Goal: Book appointment/travel/reservation

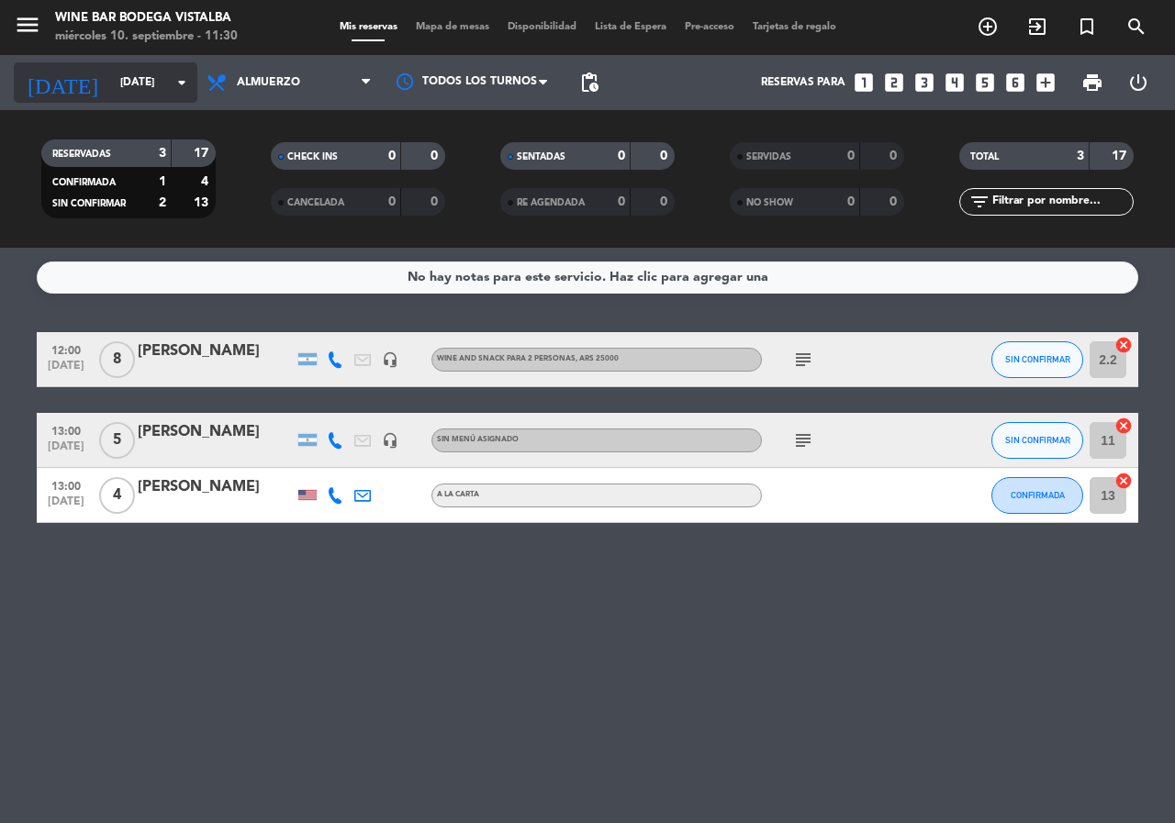
click at [111, 95] on input "[DATE]" at bounding box center [184, 82] width 146 height 31
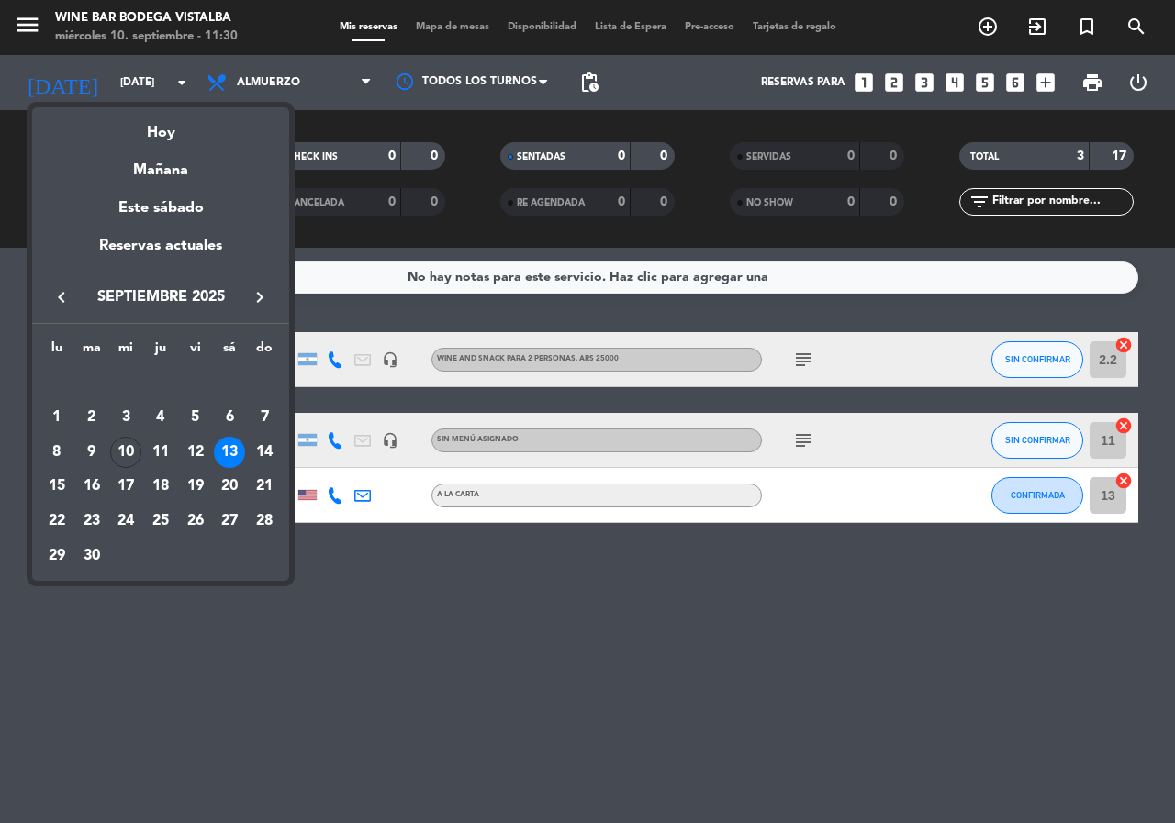
click at [225, 462] on div "13" at bounding box center [229, 452] width 31 height 31
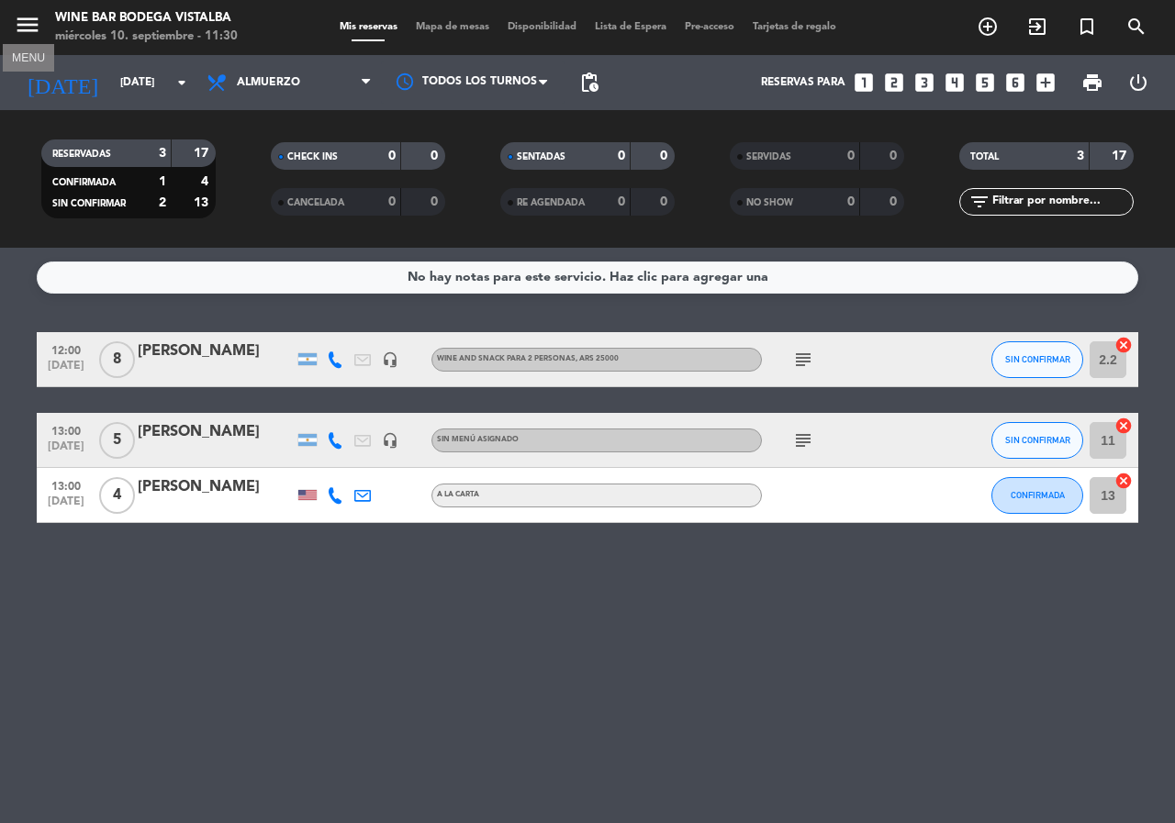
click at [34, 30] on icon "menu" at bounding box center [28, 25] width 28 height 28
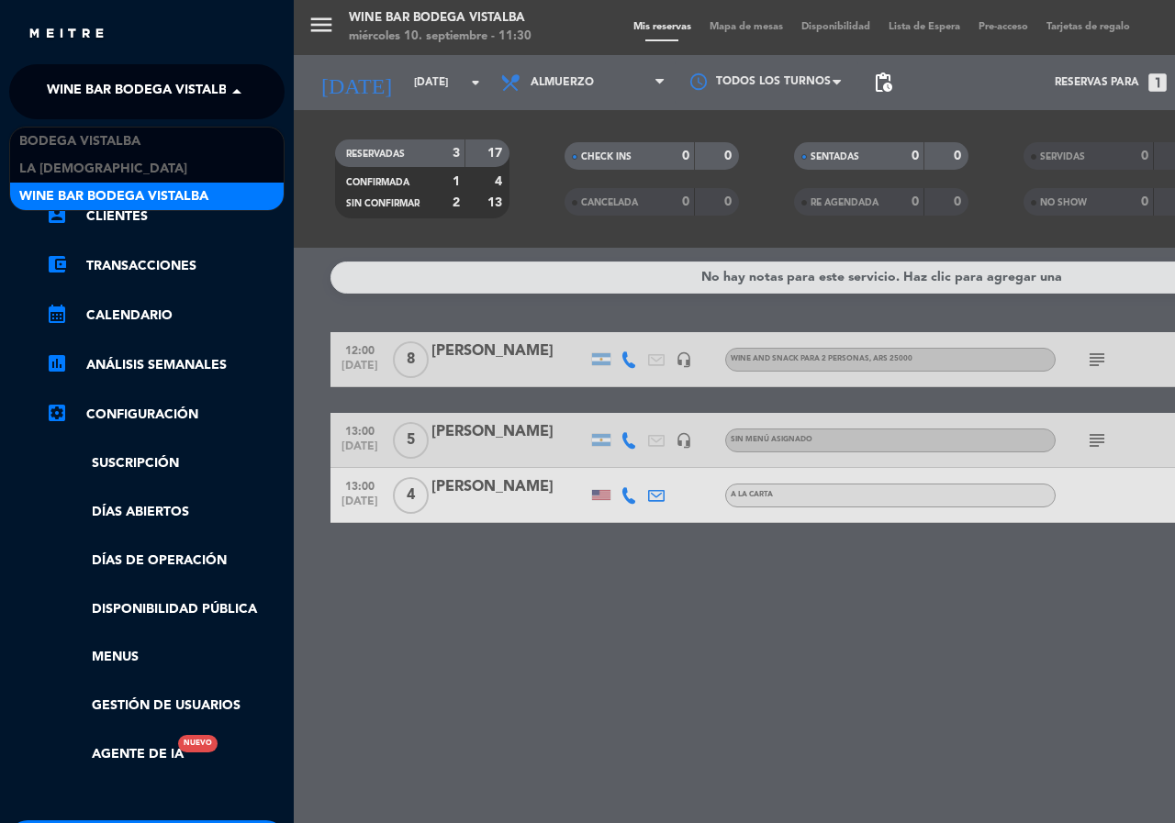
click at [62, 84] on span "Wine Bar Bodega Vistalba" at bounding box center [141, 91] width 189 height 39
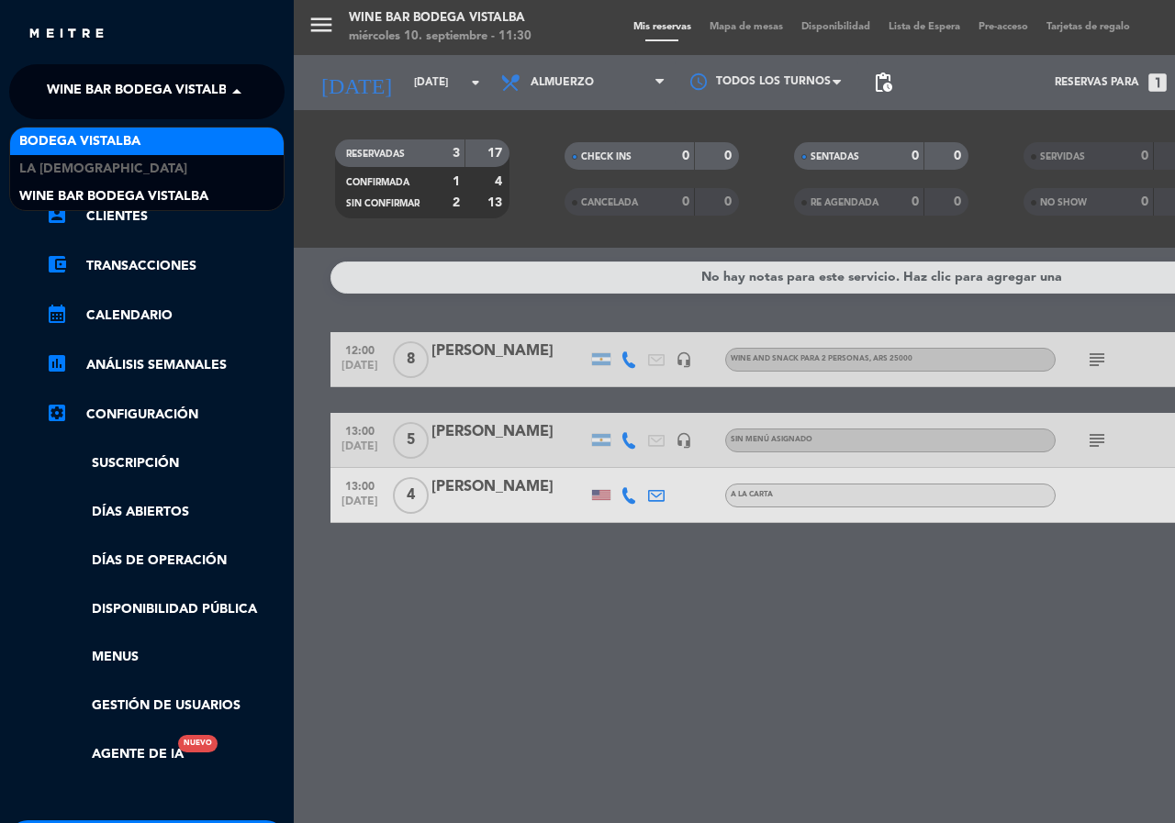
click at [76, 146] on span "BODEGA VISTALBA" at bounding box center [79, 141] width 121 height 21
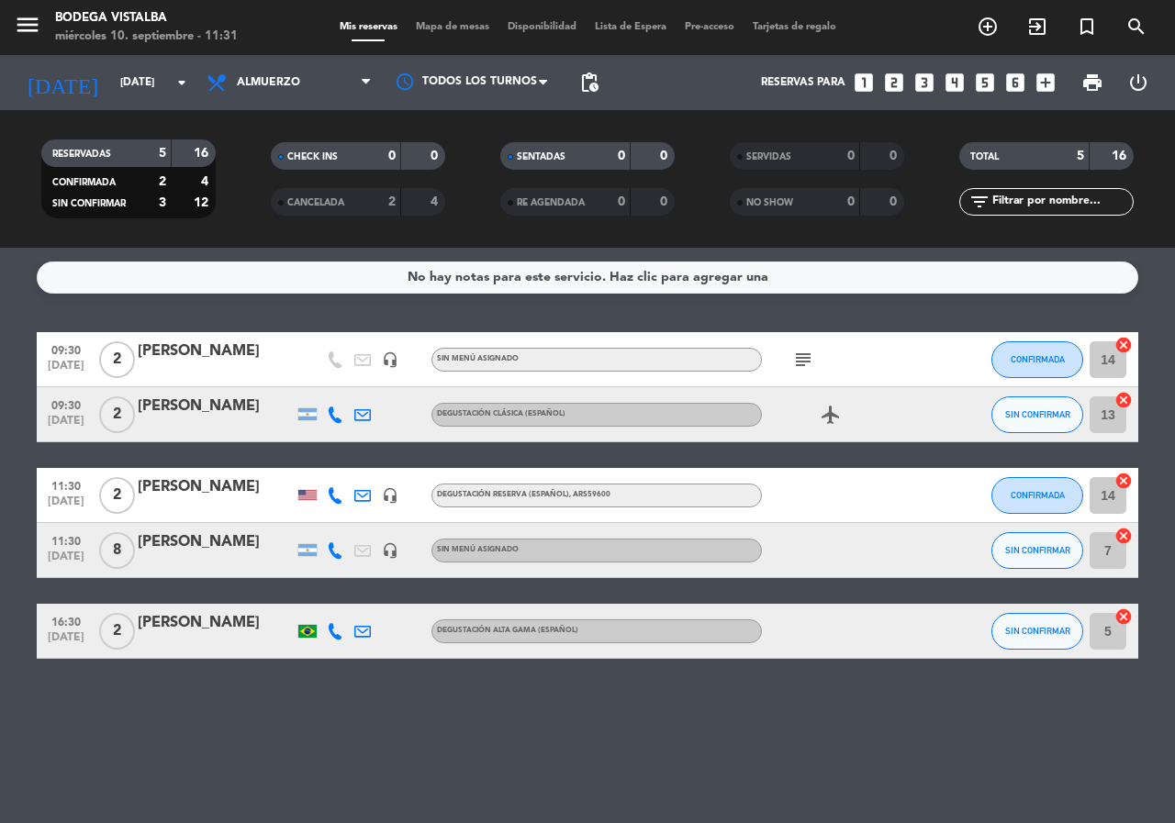
click at [495, 702] on div "No hay notas para este servicio. Haz clic para agregar una 09:30 [DATE] 2 [PERS…" at bounding box center [587, 535] width 1175 height 575
click at [805, 349] on icon "subject" at bounding box center [803, 360] width 22 height 22
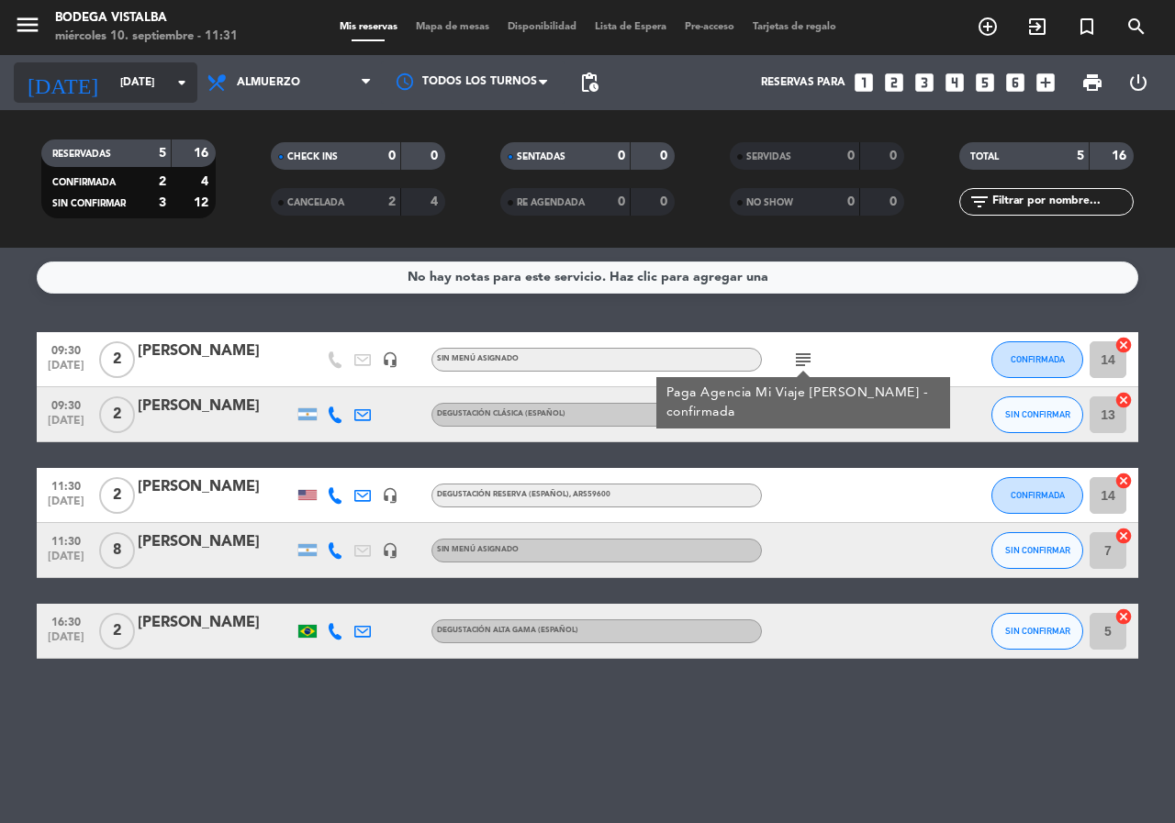
click at [103, 66] on div "[DATE] [DATE] arrow_drop_down" at bounding box center [106, 82] width 184 height 40
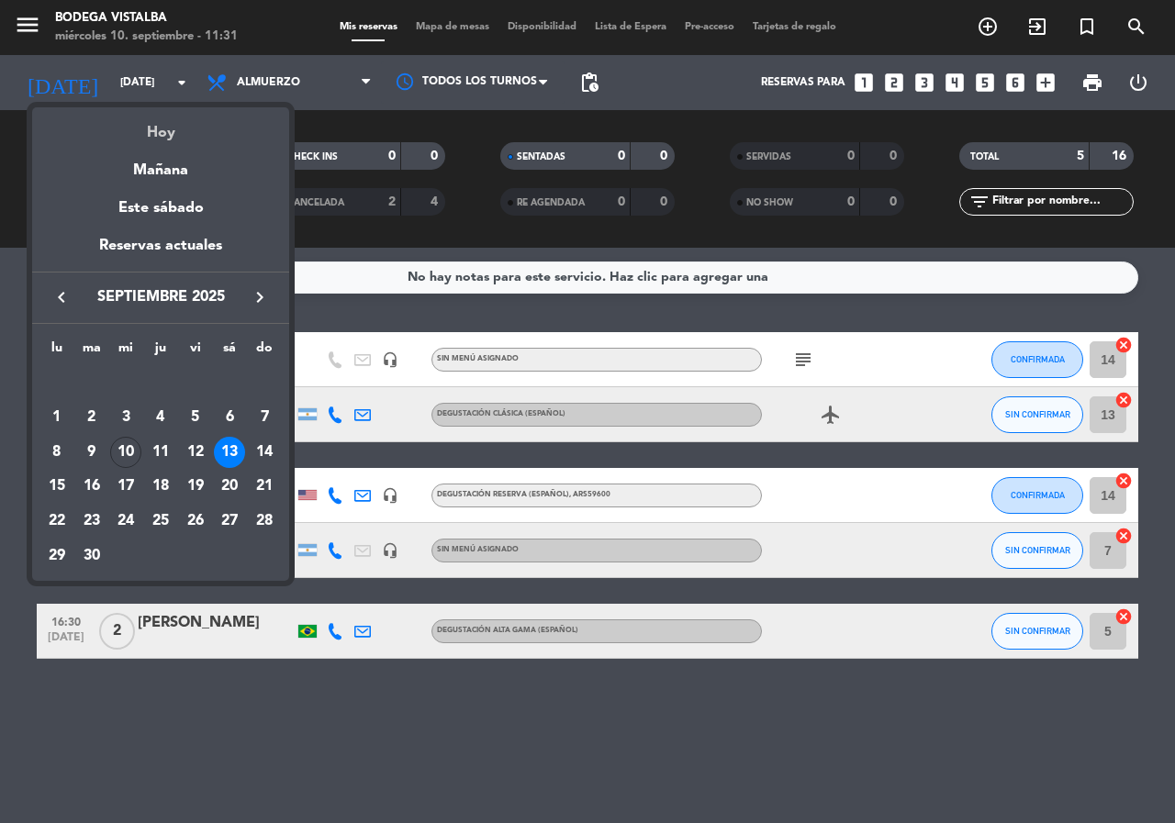
click at [128, 122] on div "Hoy" at bounding box center [160, 126] width 257 height 38
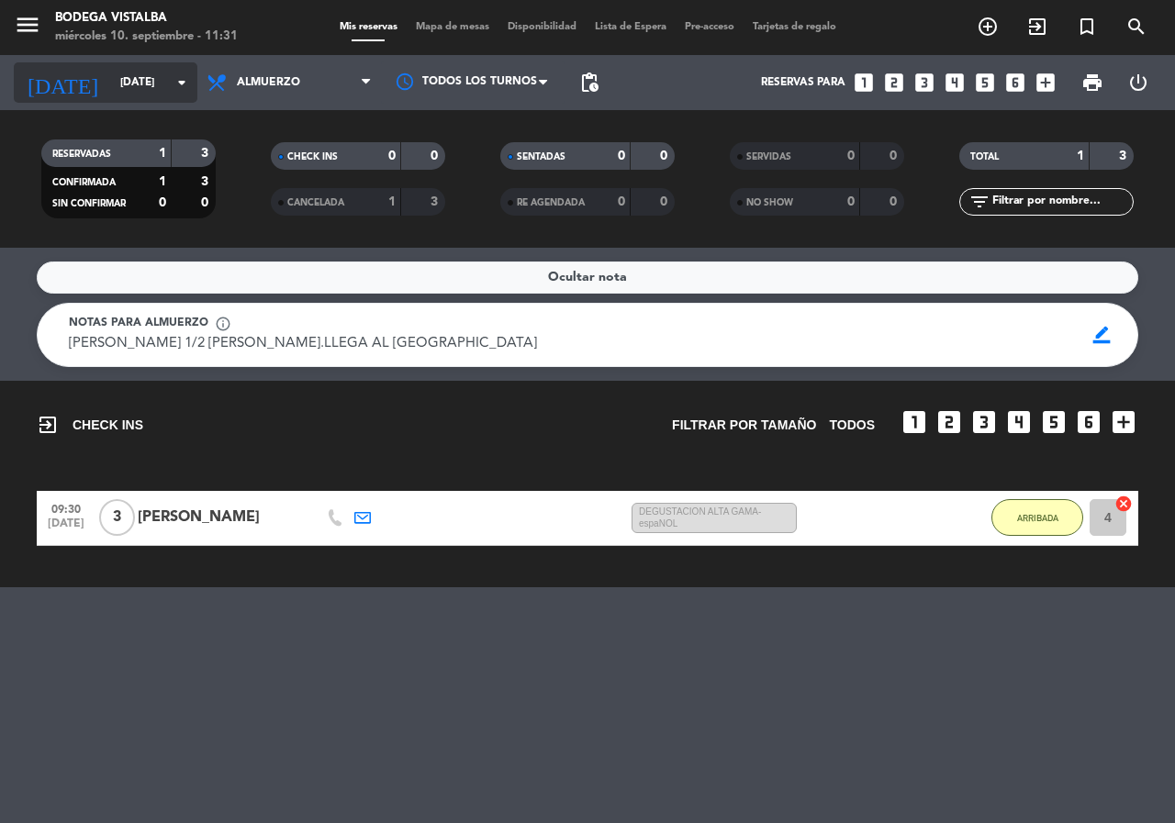
click at [123, 72] on input "[DATE]" at bounding box center [184, 82] width 146 height 31
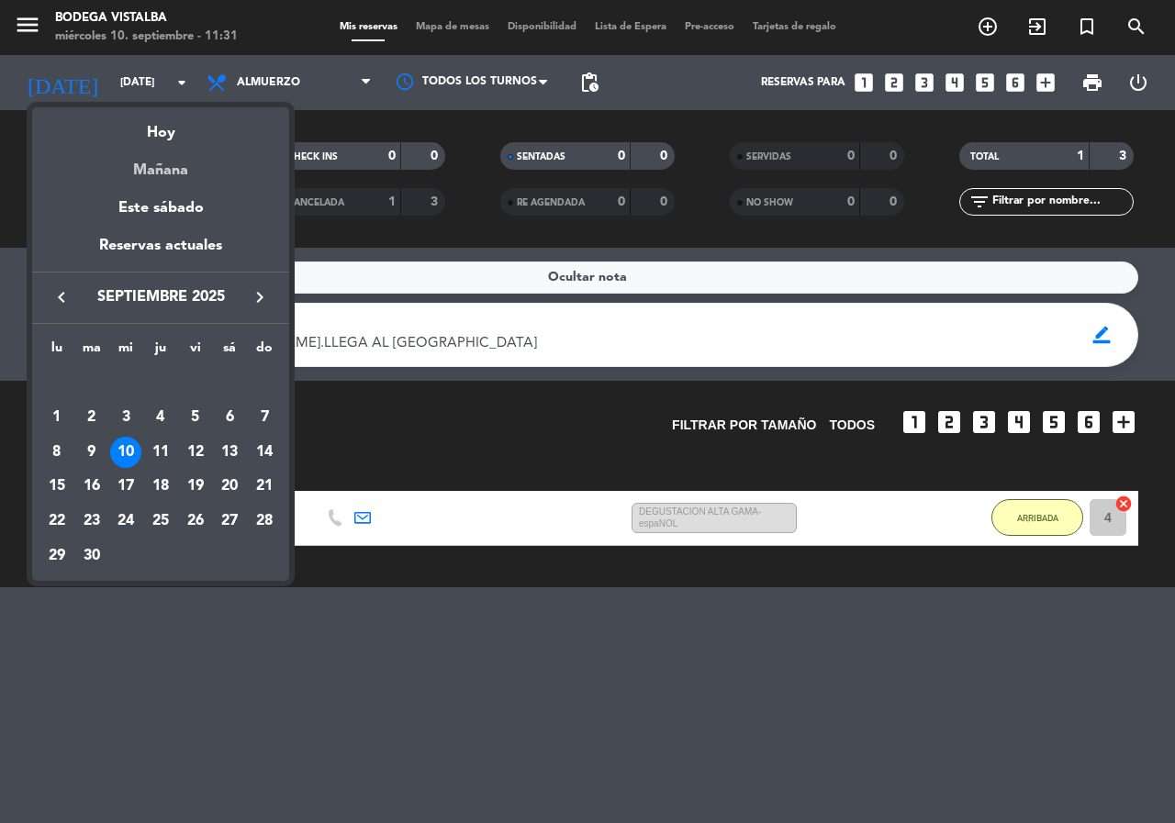
click at [136, 151] on div "Mañana" at bounding box center [160, 164] width 257 height 38
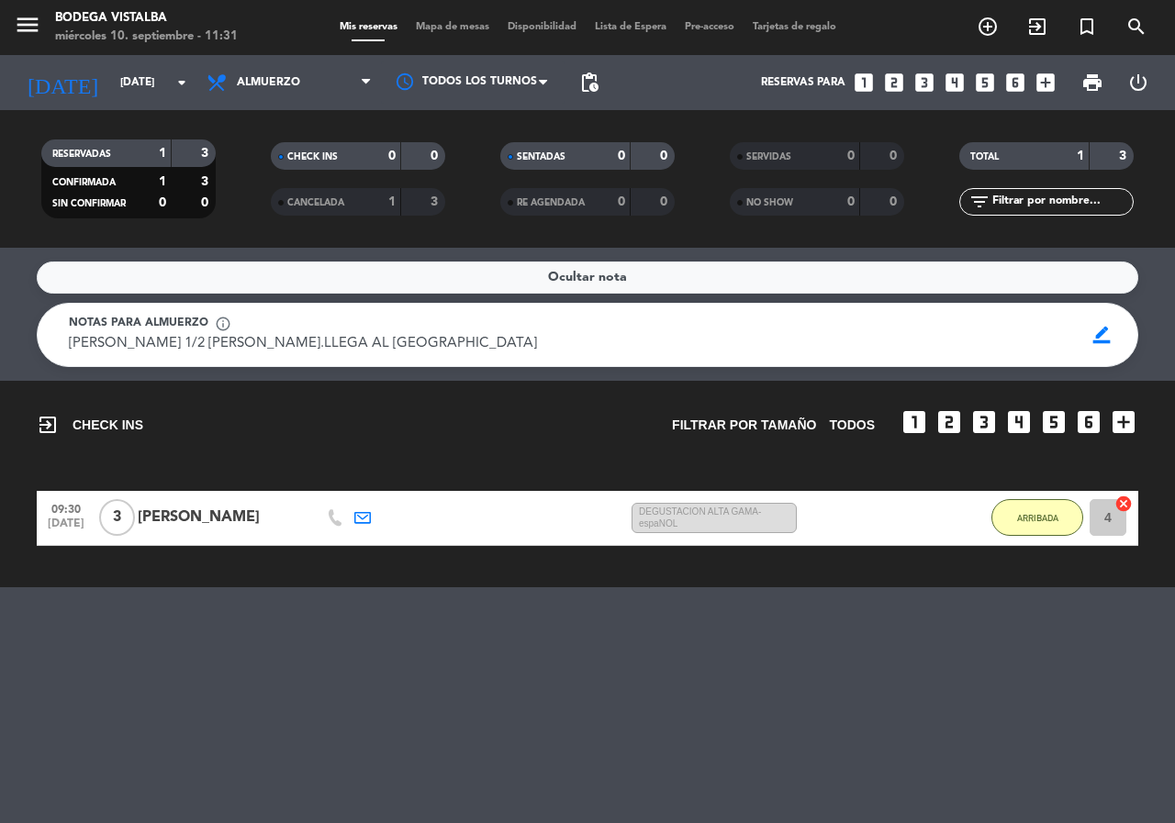
type input "[DEMOGRAPHIC_DATA][DATE]"
